Goal: Use online tool/utility: Utilize a website feature to perform a specific function

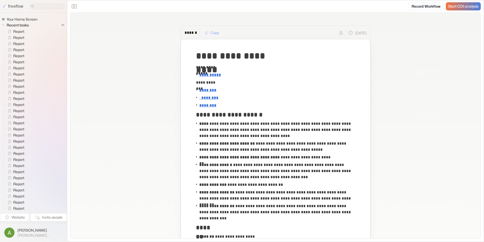
click at [459, 8] on span "Start COI analysis" at bounding box center [464, 6] width 30 height 4
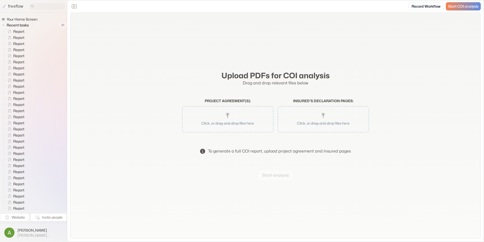
click at [229, 124] on p "Click, or drag-and-drop files here" at bounding box center [228, 123] width 78 height 5
click at [277, 174] on button "Start analysis" at bounding box center [276, 175] width 35 height 10
